Goal: Find specific page/section: Find specific page/section

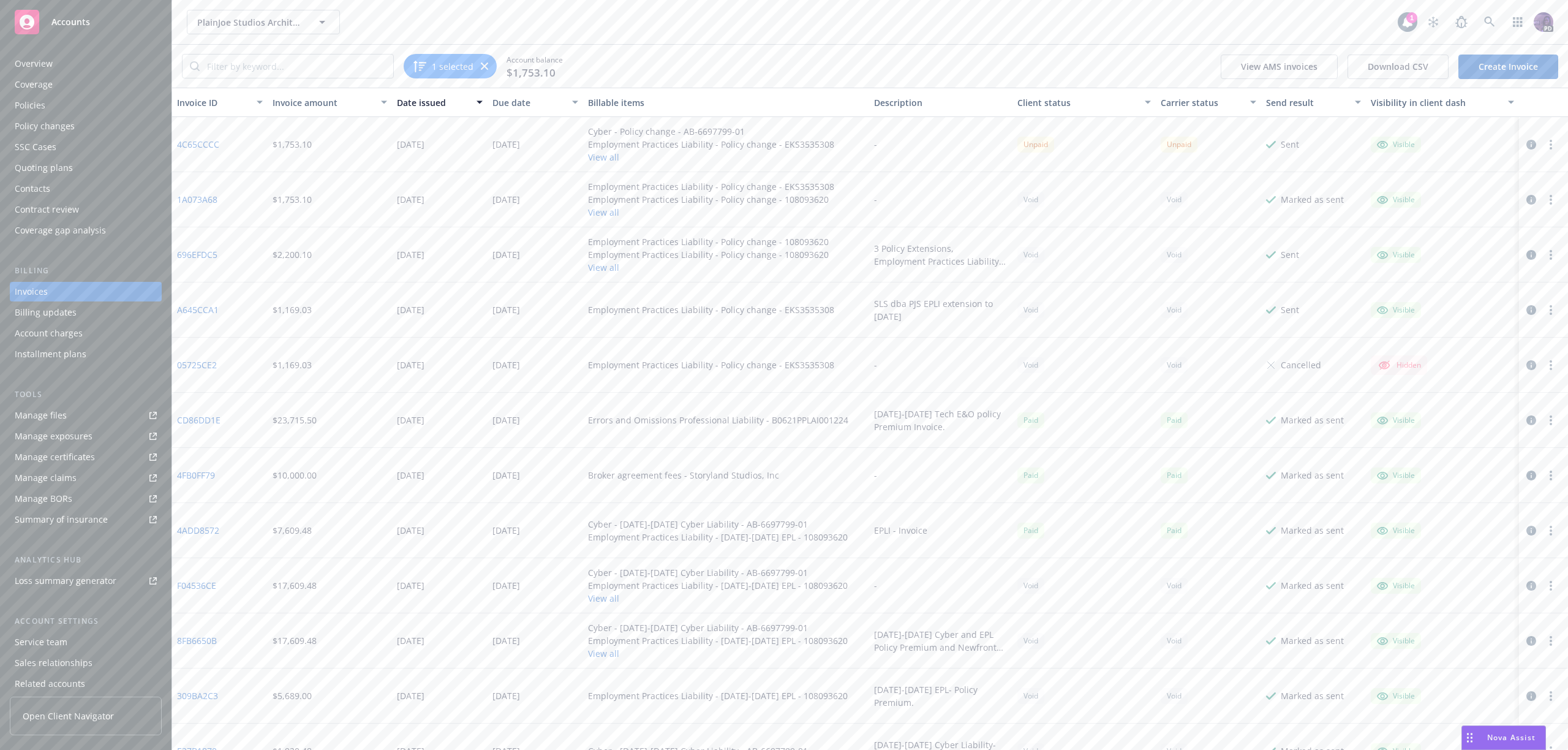
click at [454, 21] on div "PlainJoe Studios Architecture, Inc. PlainJoe Studios Architecture, Inc." at bounding box center [792, 22] width 1211 height 24
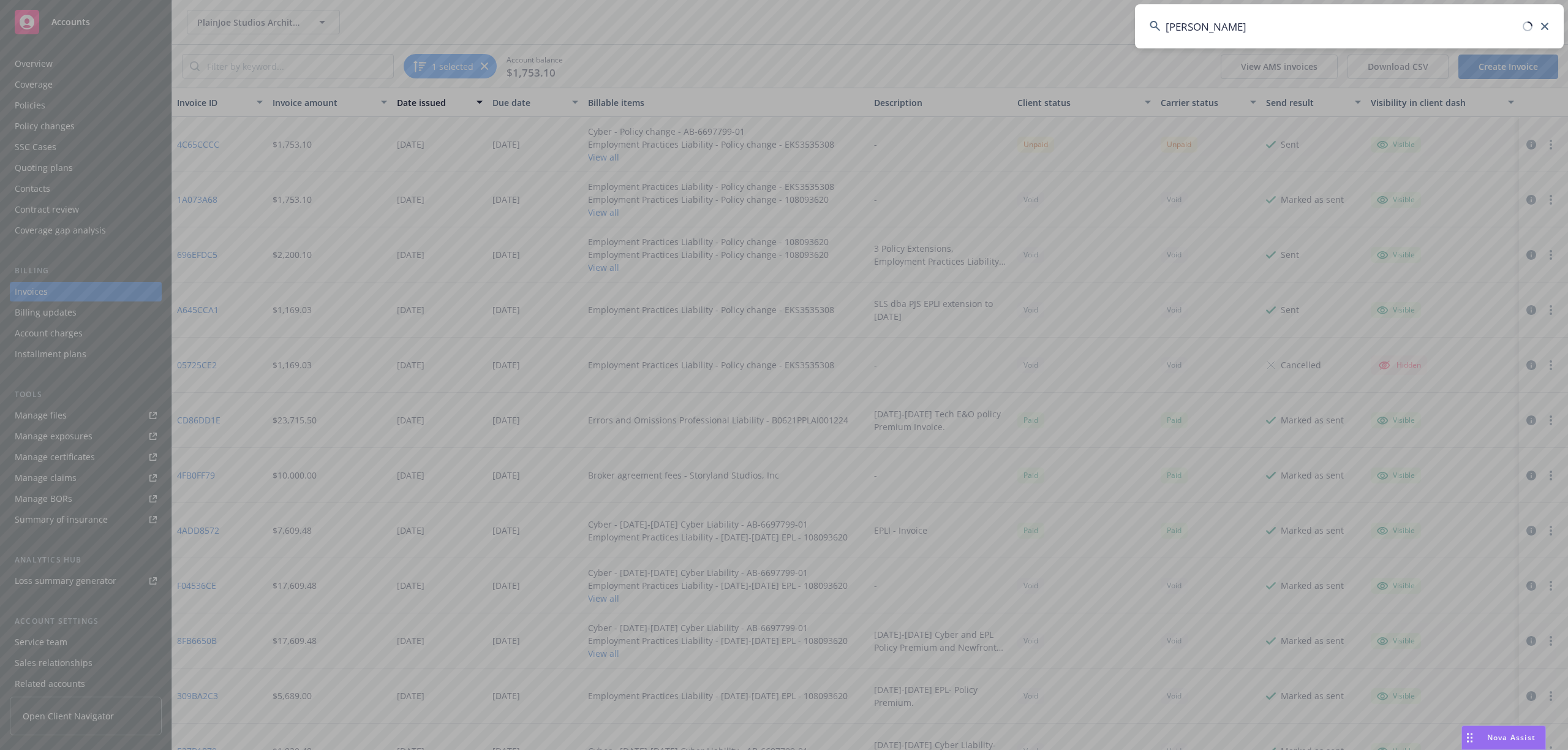
type input "[PERSON_NAME]"
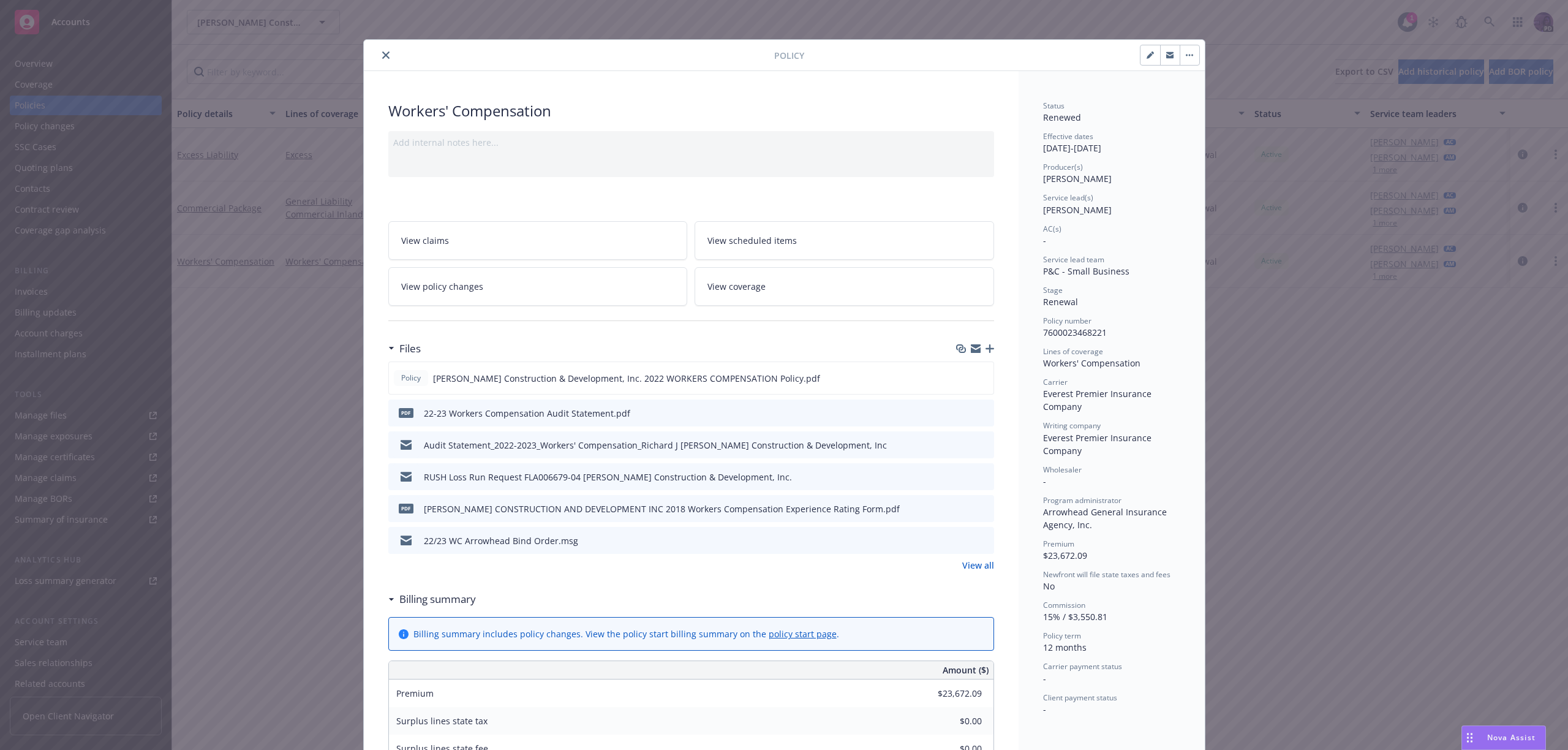
click at [378, 50] on button "close" at bounding box center [385, 55] width 14 height 14
